Goal: Entertainment & Leisure: Consume media (video, audio)

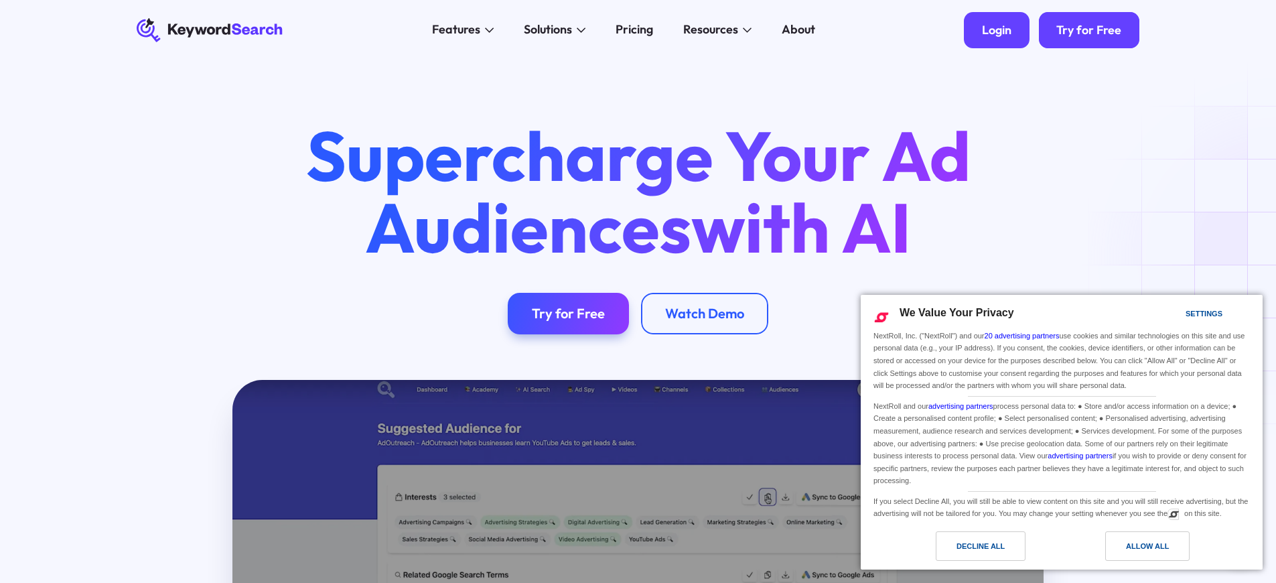
click at [998, 30] on div "Login" at bounding box center [996, 30] width 29 height 15
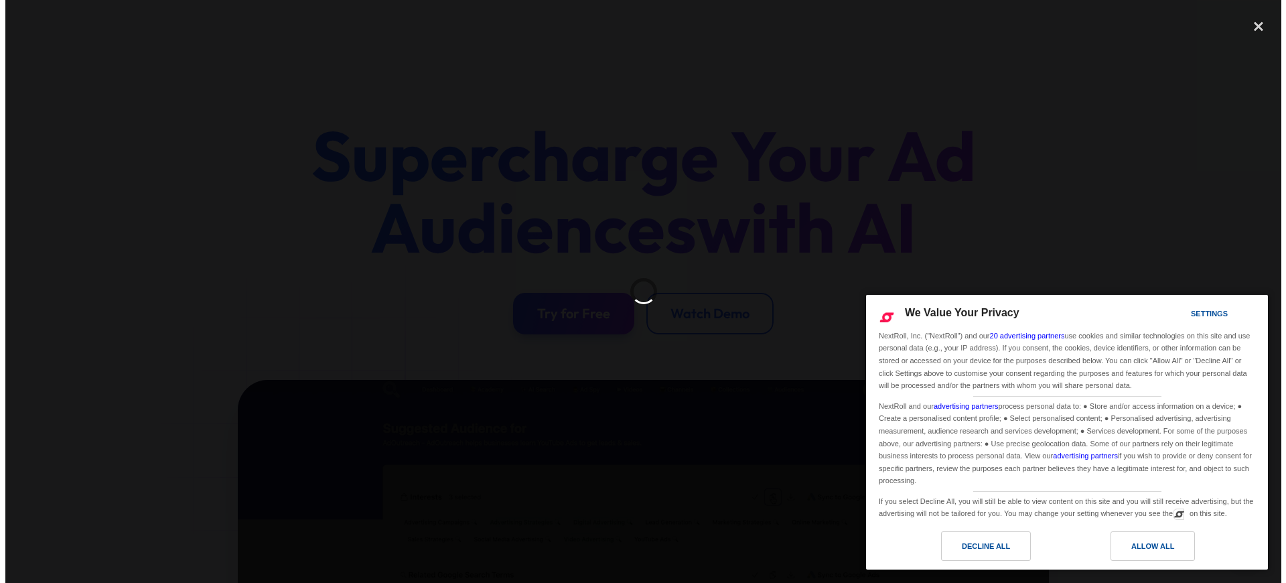
scroll to position [317, 0]
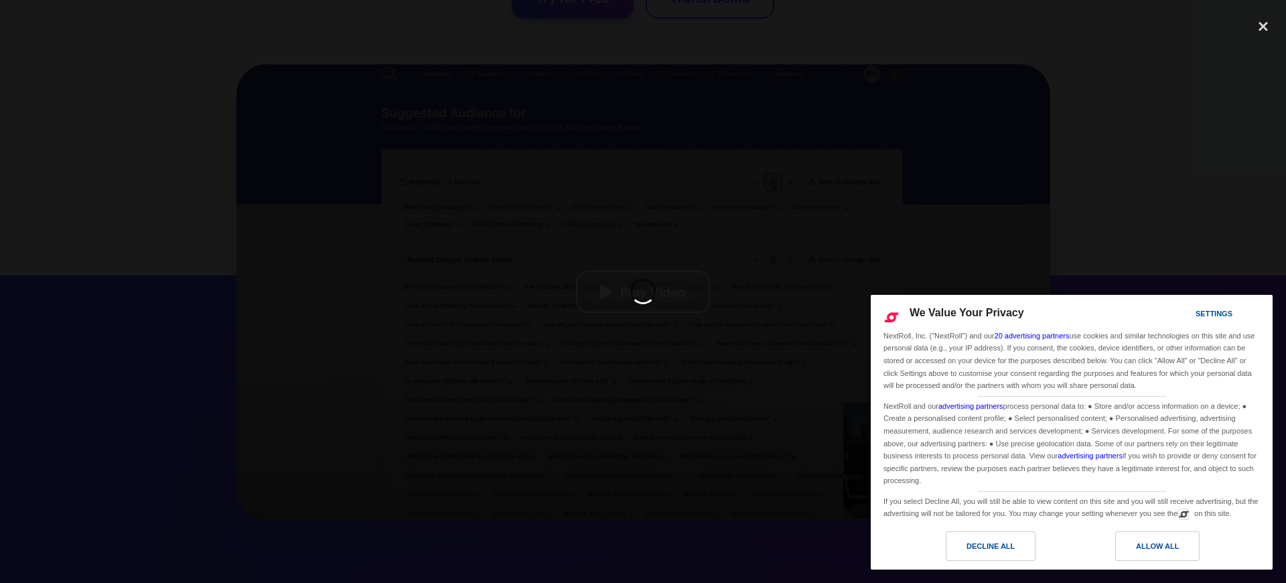
click at [652, 291] on div at bounding box center [643, 292] width 38 height 38
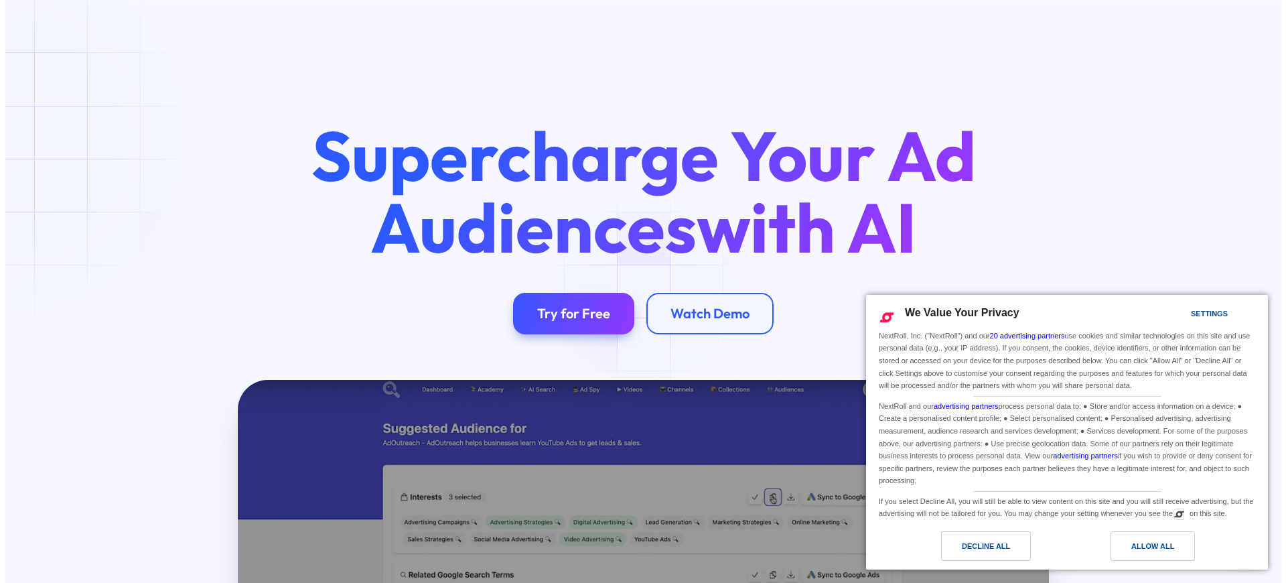
scroll to position [317, 0]
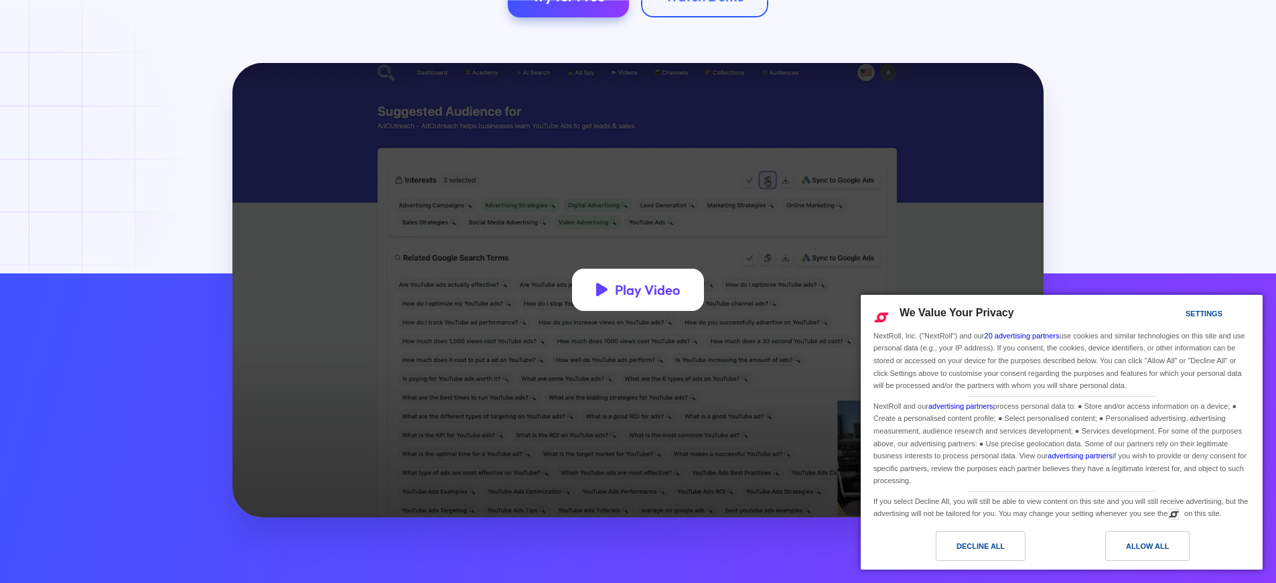
click at [647, 291] on div "Play Video" at bounding box center [647, 289] width 65 height 17
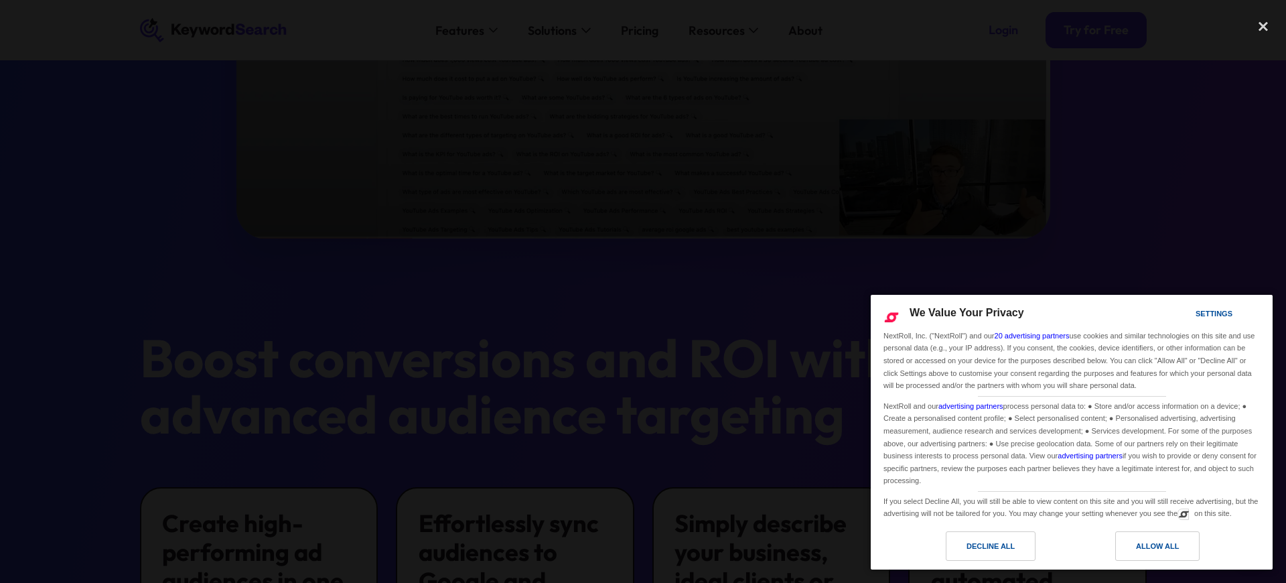
scroll to position [0, 0]
